Goal: Find specific page/section: Find specific page/section

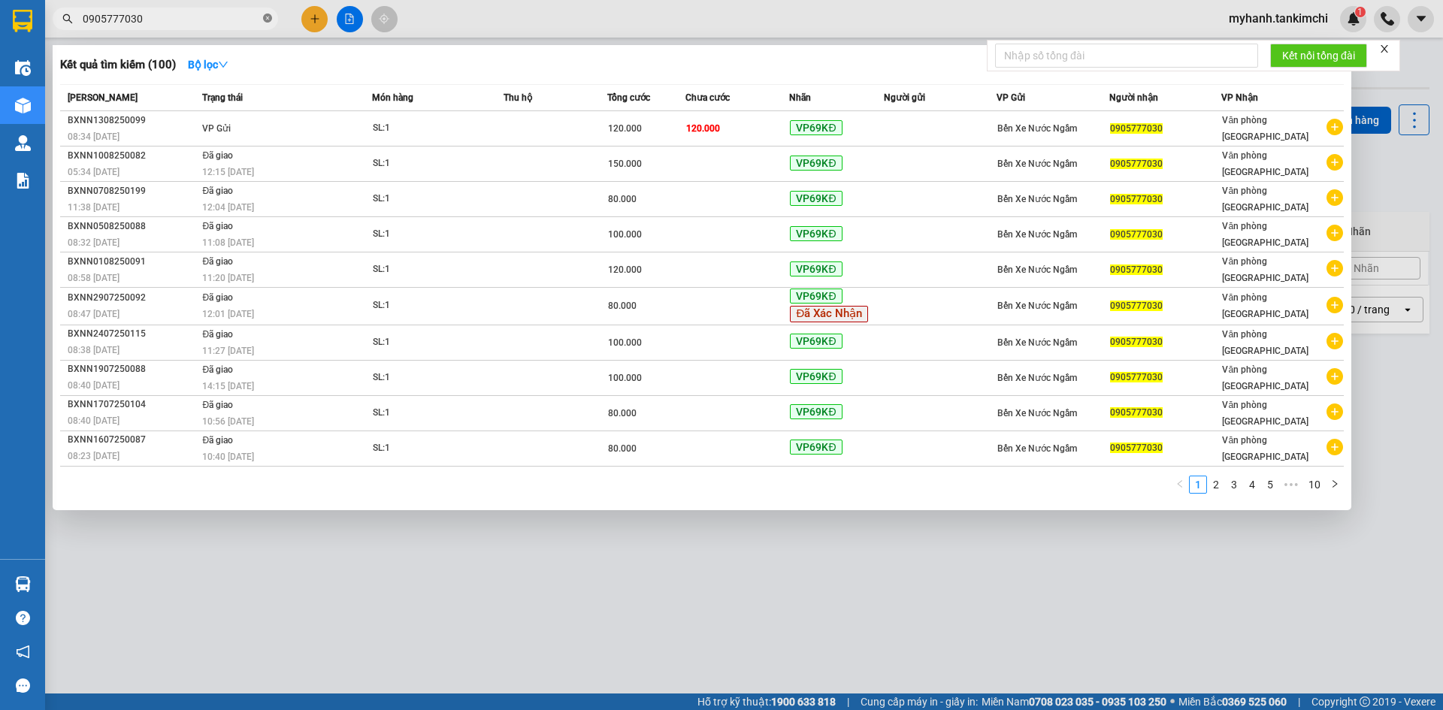
click at [268, 15] on icon "close-circle" at bounding box center [267, 18] width 9 height 9
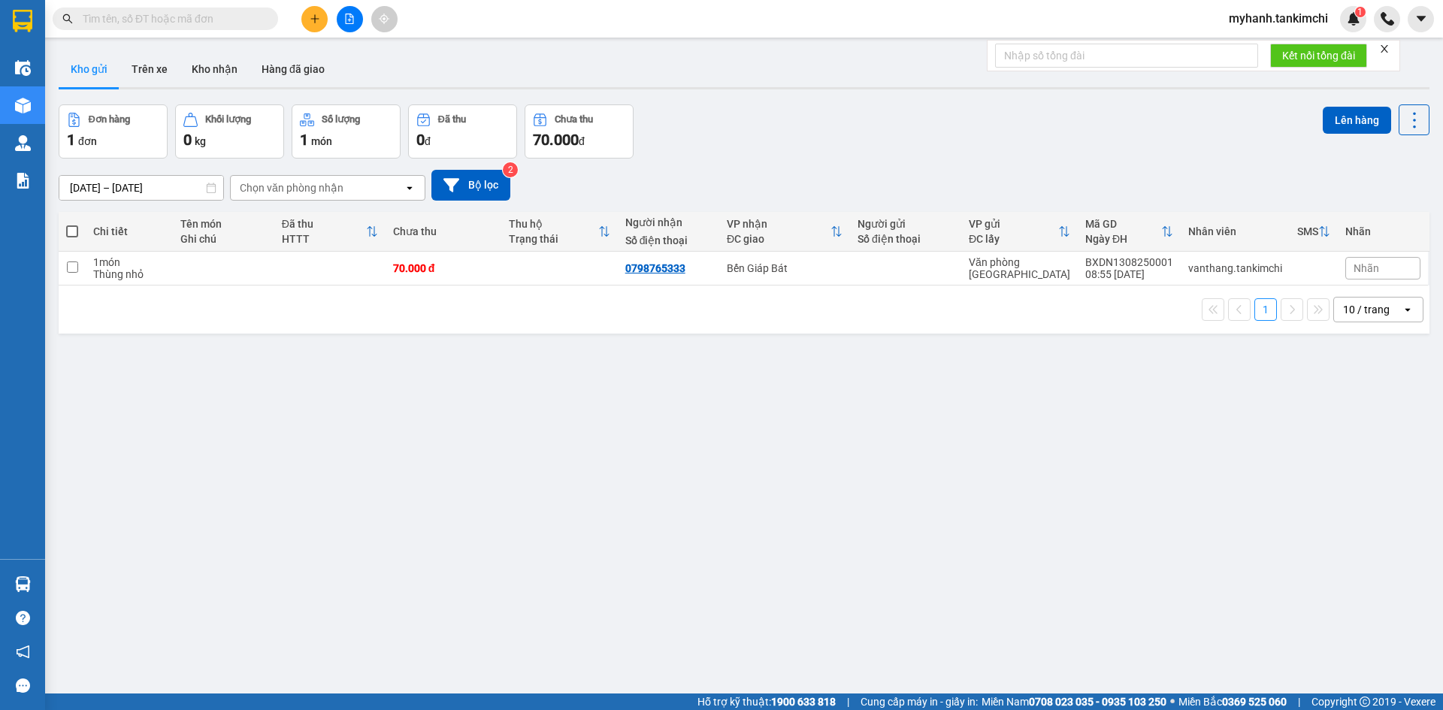
click at [199, 17] on input "text" at bounding box center [171, 19] width 177 height 17
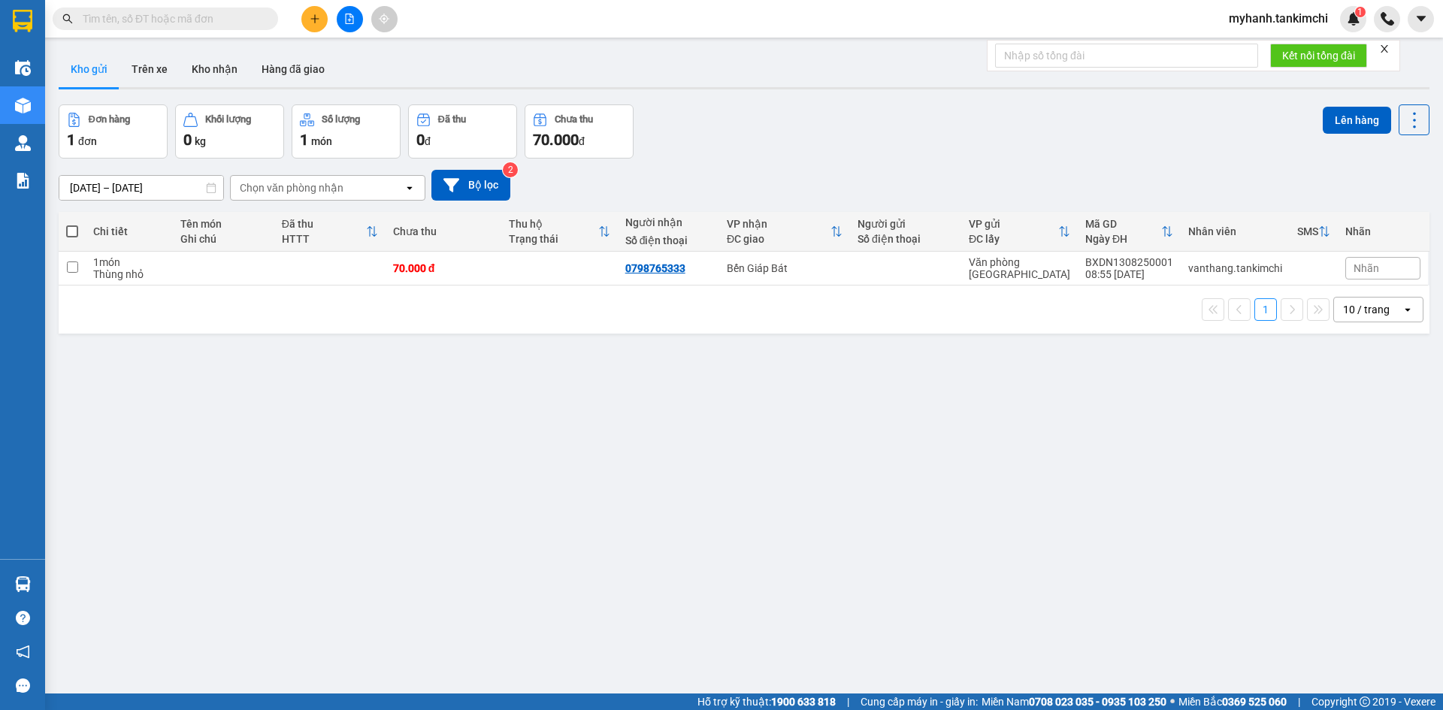
click at [199, 17] on input "text" at bounding box center [171, 19] width 177 height 17
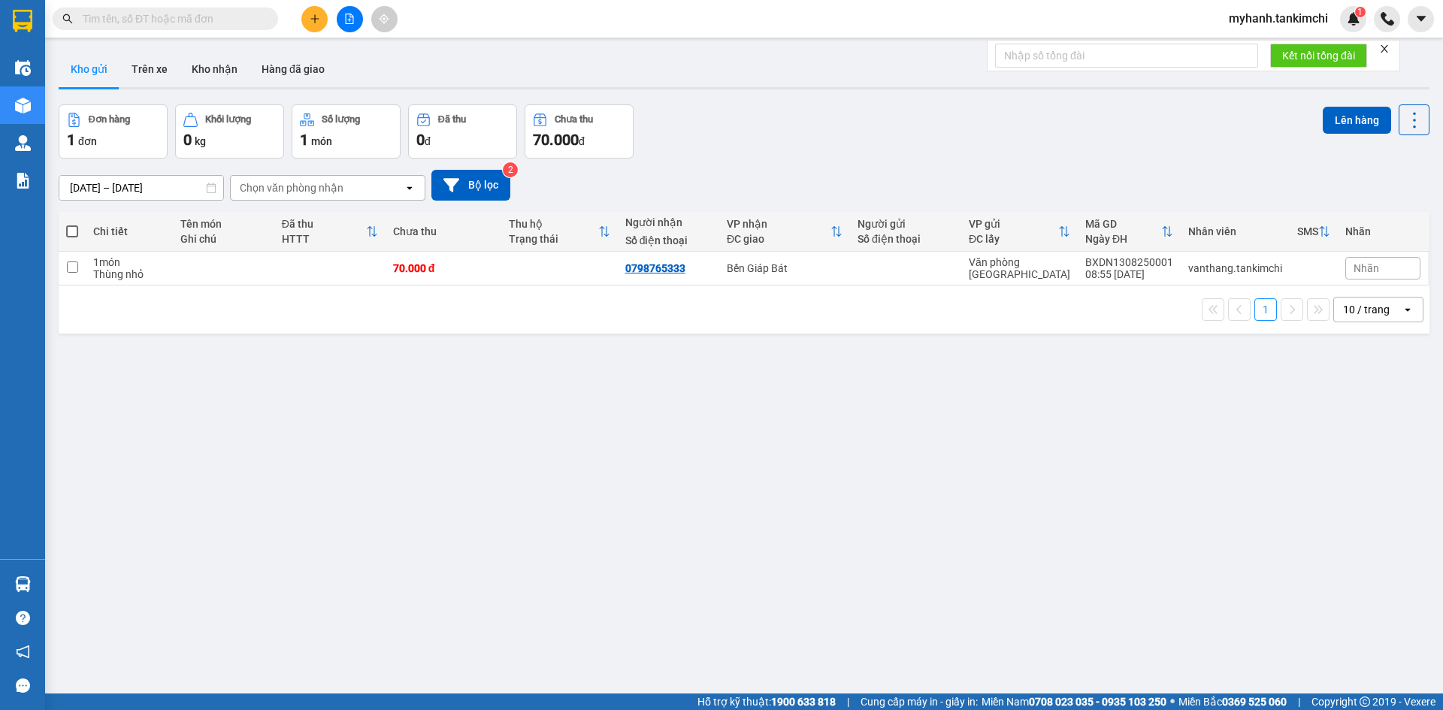
click at [199, 17] on input "text" at bounding box center [171, 19] width 177 height 17
click at [170, 26] on input "text" at bounding box center [171, 19] width 177 height 17
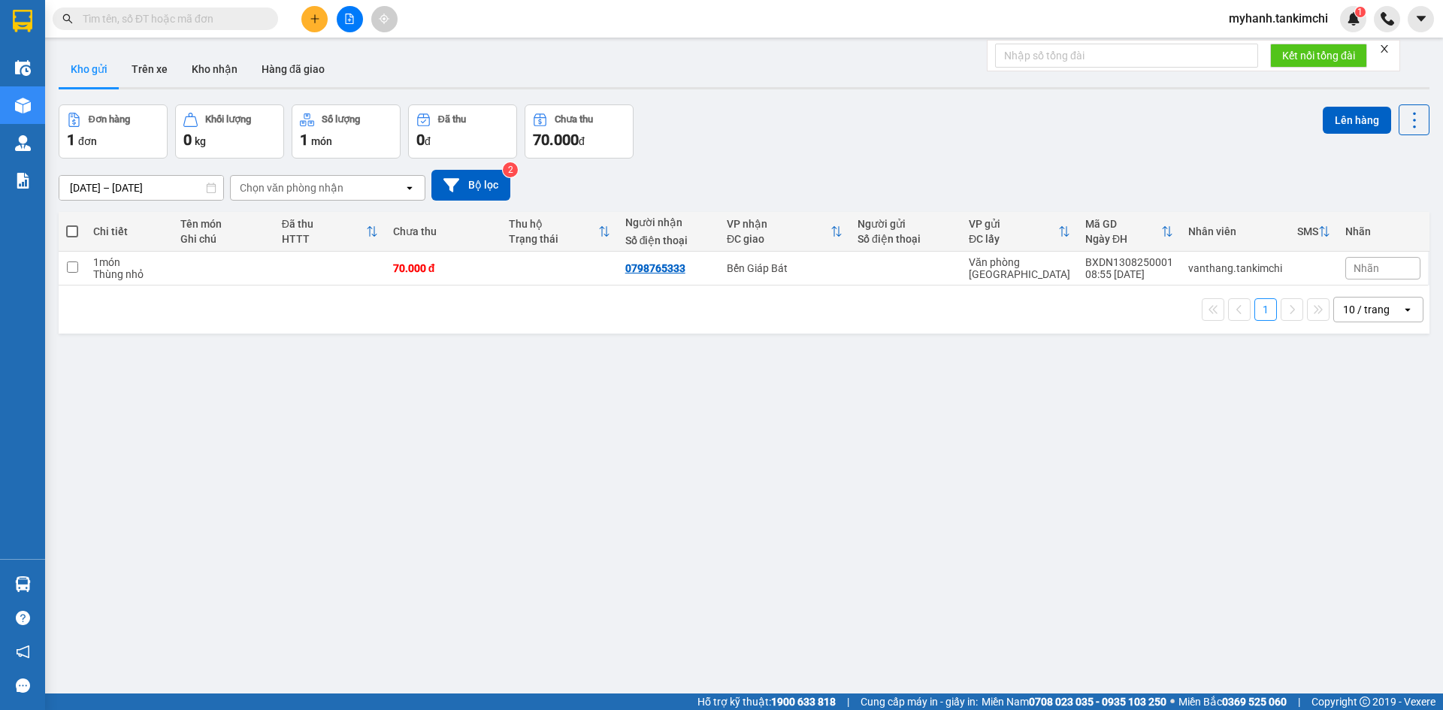
click at [170, 20] on input "text" at bounding box center [171, 19] width 177 height 17
click at [170, 19] on input "text" at bounding box center [171, 19] width 177 height 17
